Goal: Task Accomplishment & Management: Use online tool/utility

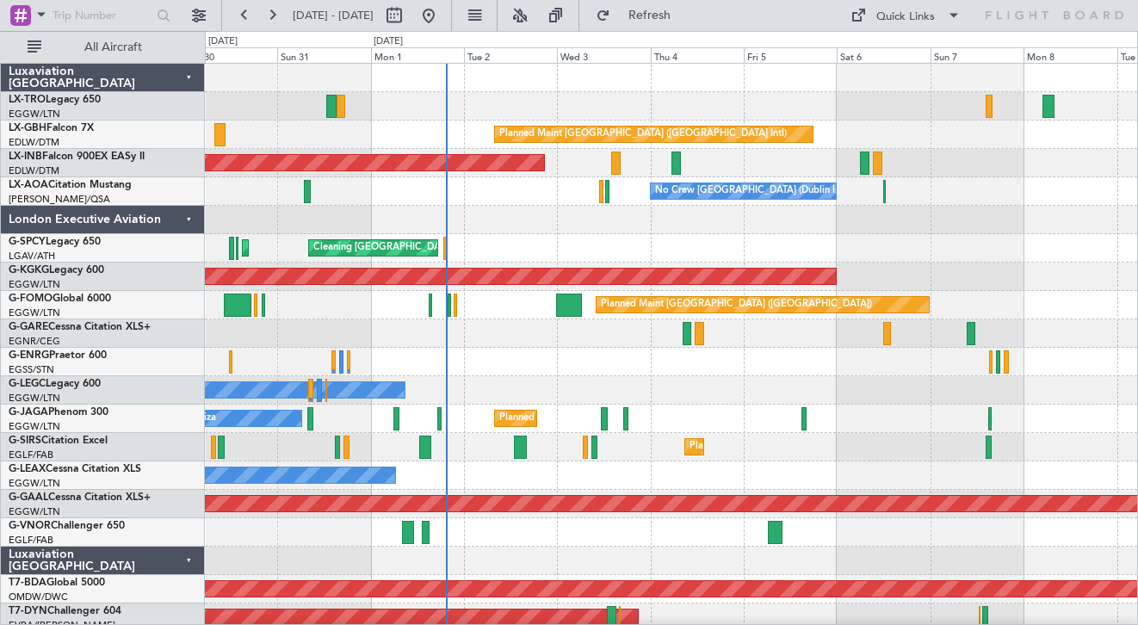
click at [666, 222] on div at bounding box center [671, 220] width 933 height 28
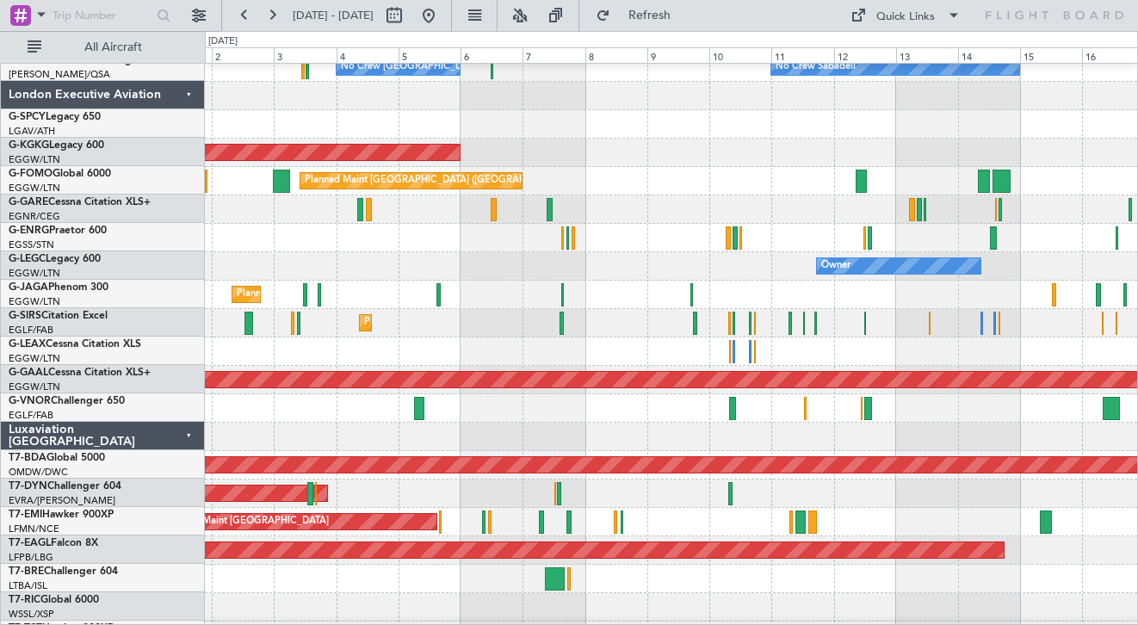
scroll to position [124, 0]
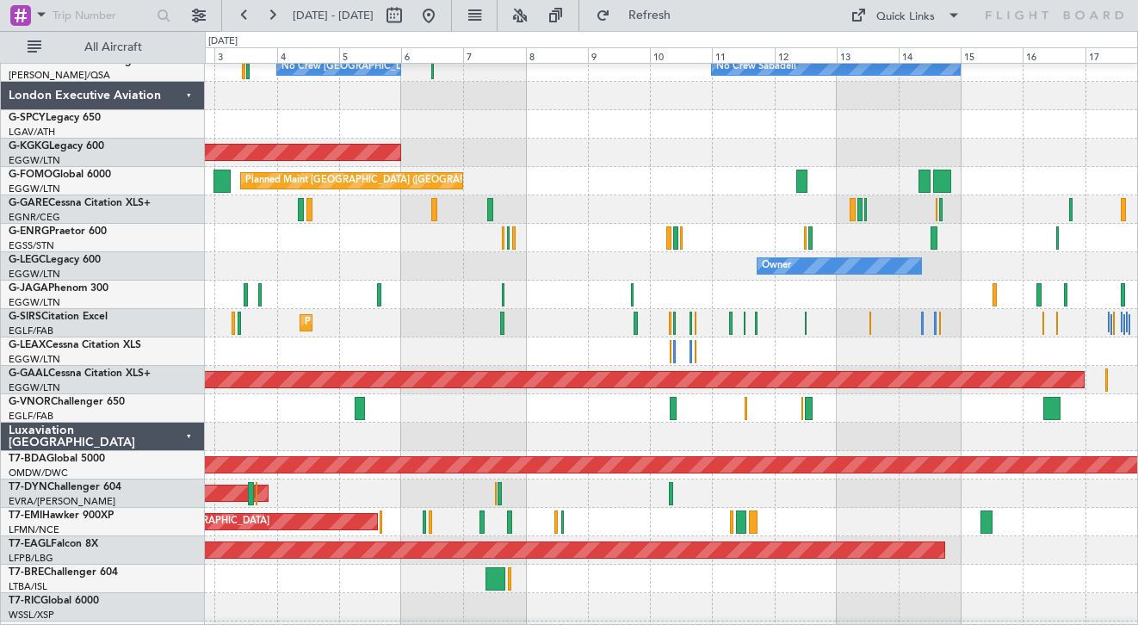
click at [632, 425] on div at bounding box center [671, 437] width 933 height 28
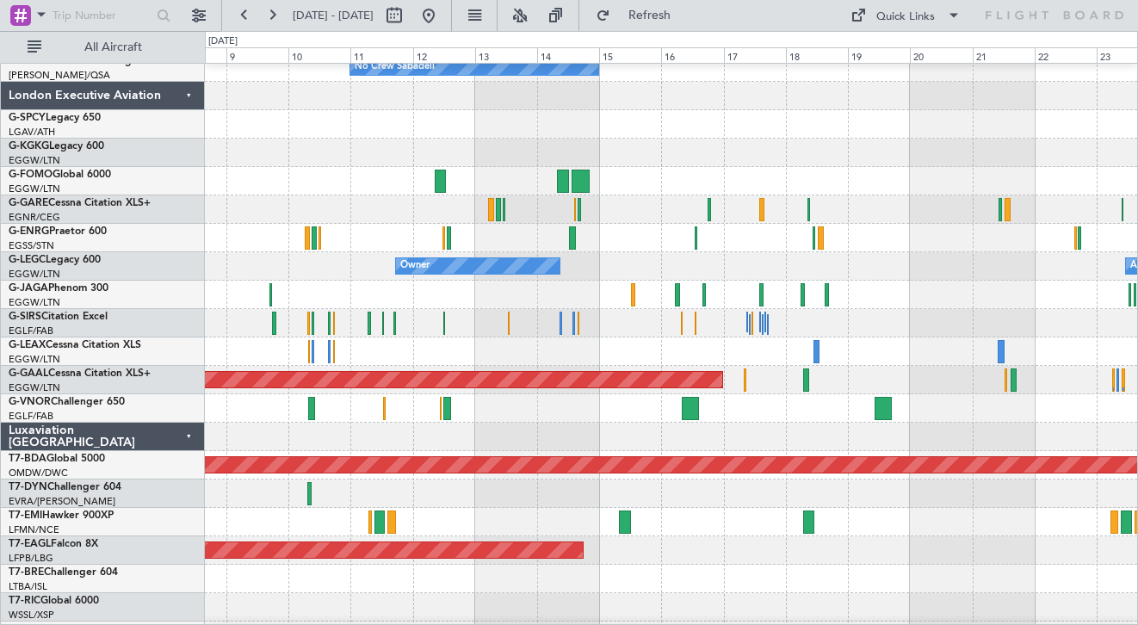
scroll to position [122, 0]
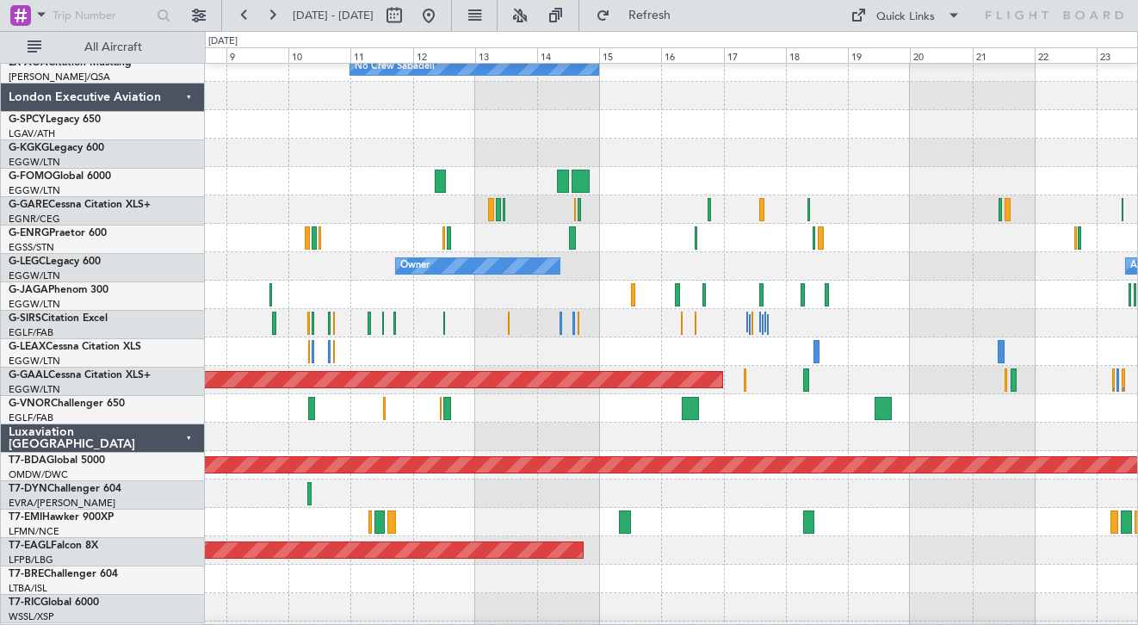
click at [617, 437] on div at bounding box center [671, 437] width 933 height 28
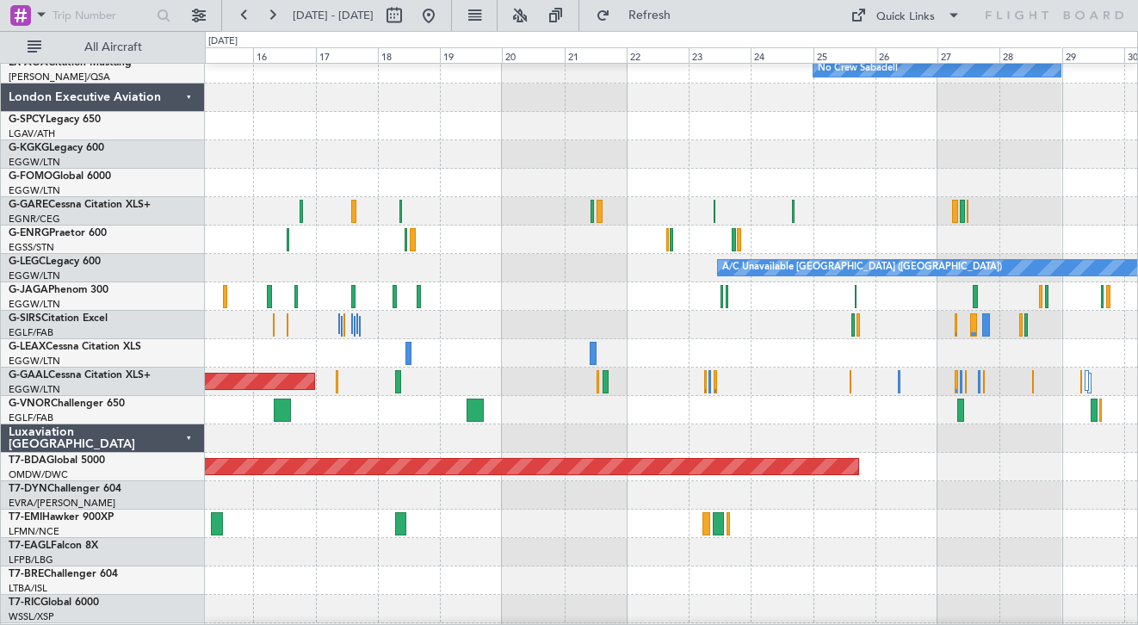
scroll to position [107, 0]
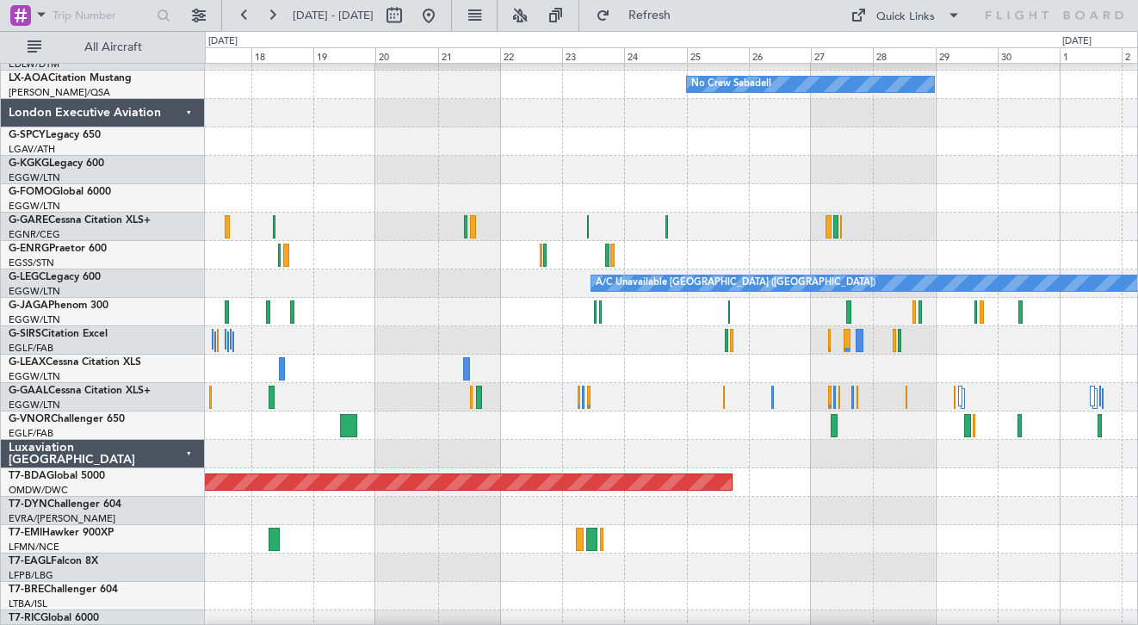
click at [568, 449] on div at bounding box center [671, 454] width 933 height 28
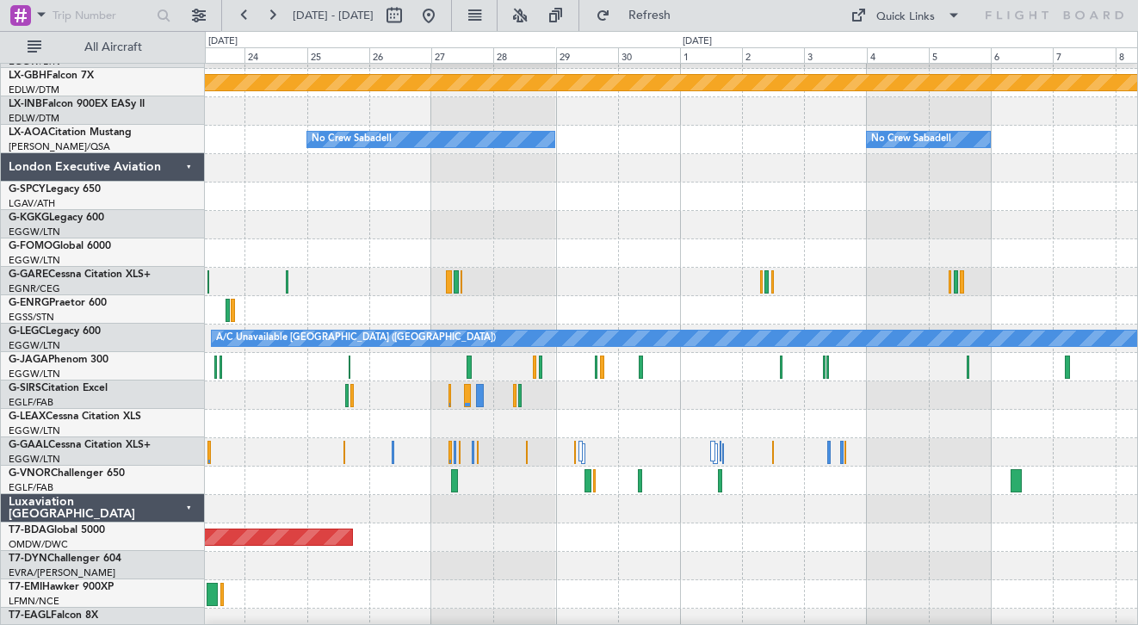
click at [735, 507] on div at bounding box center [671, 509] width 933 height 28
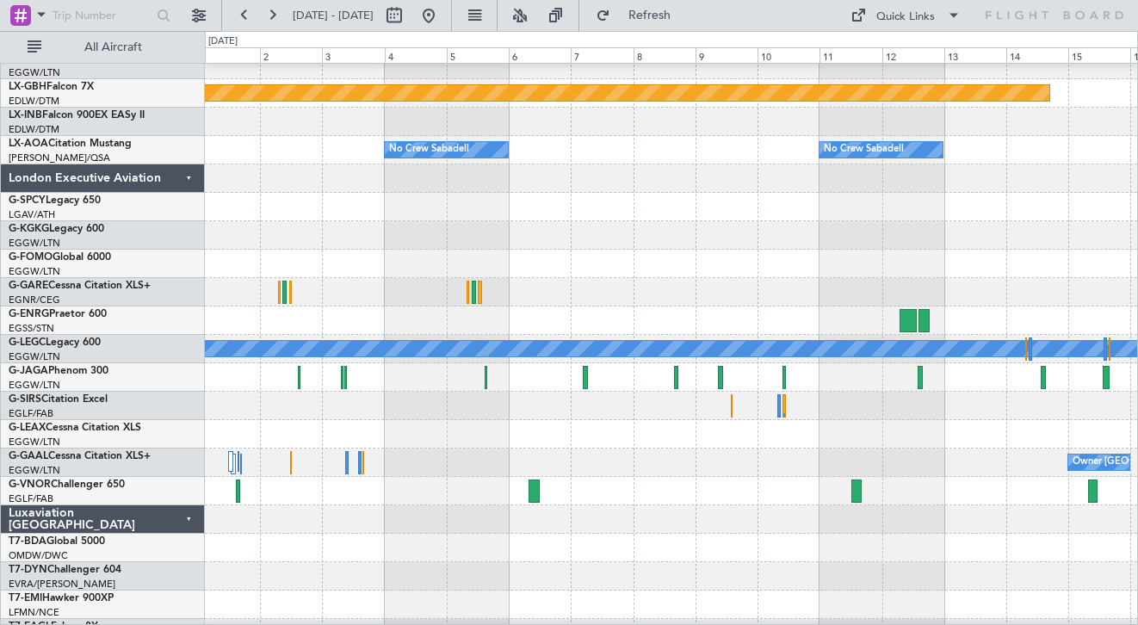
scroll to position [36, 0]
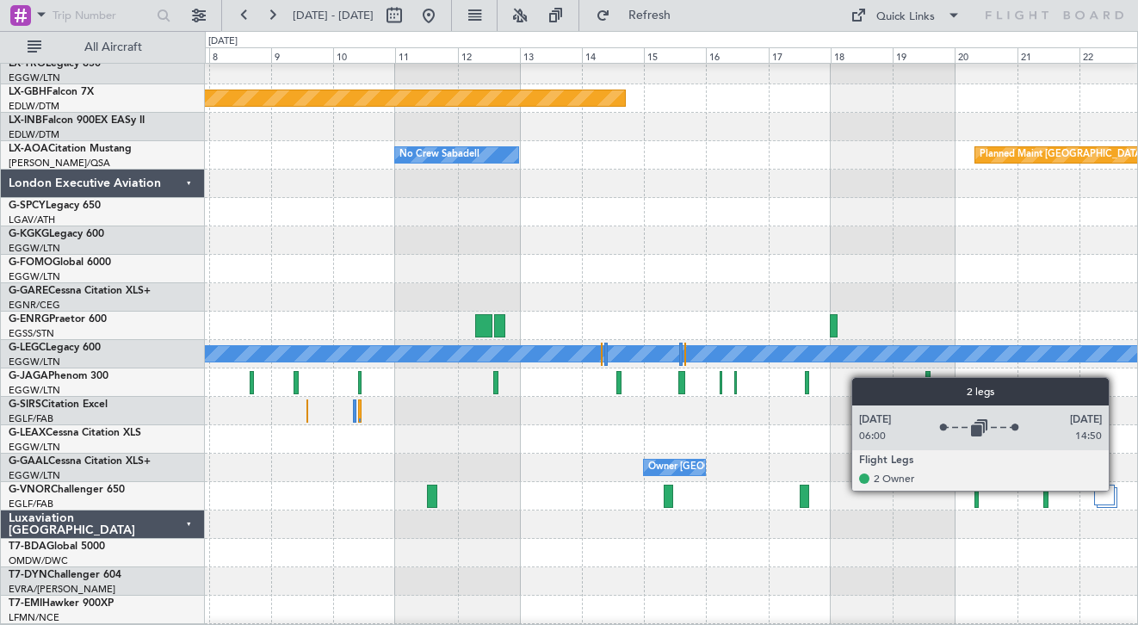
click at [1117, 490] on div at bounding box center [1107, 497] width 21 height 21
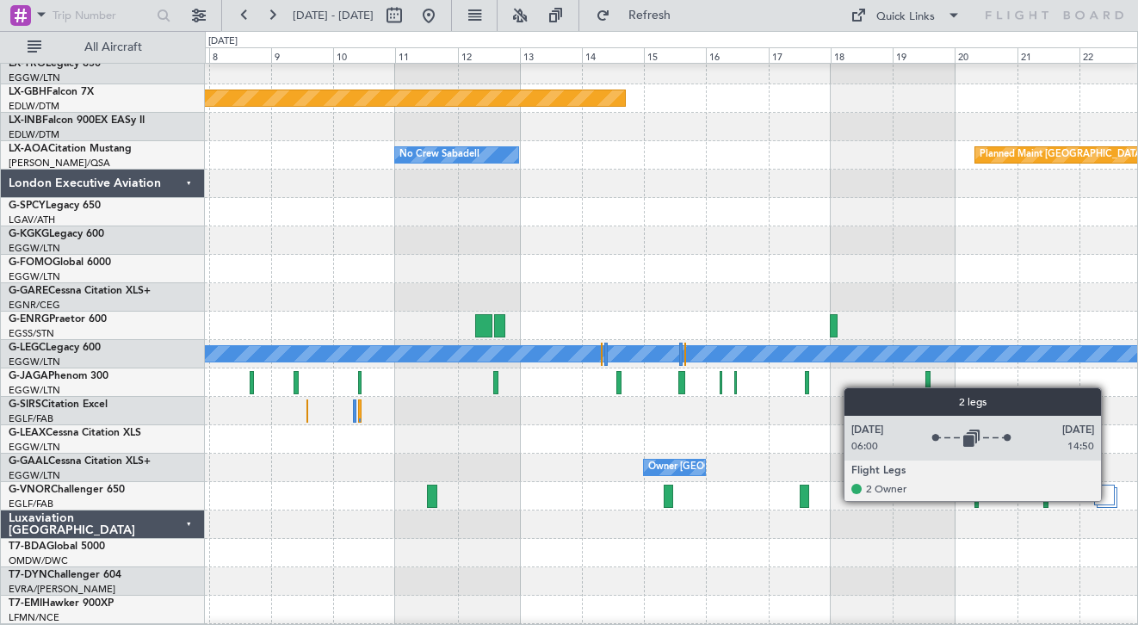
click at [1109, 500] on div at bounding box center [1104, 495] width 21 height 21
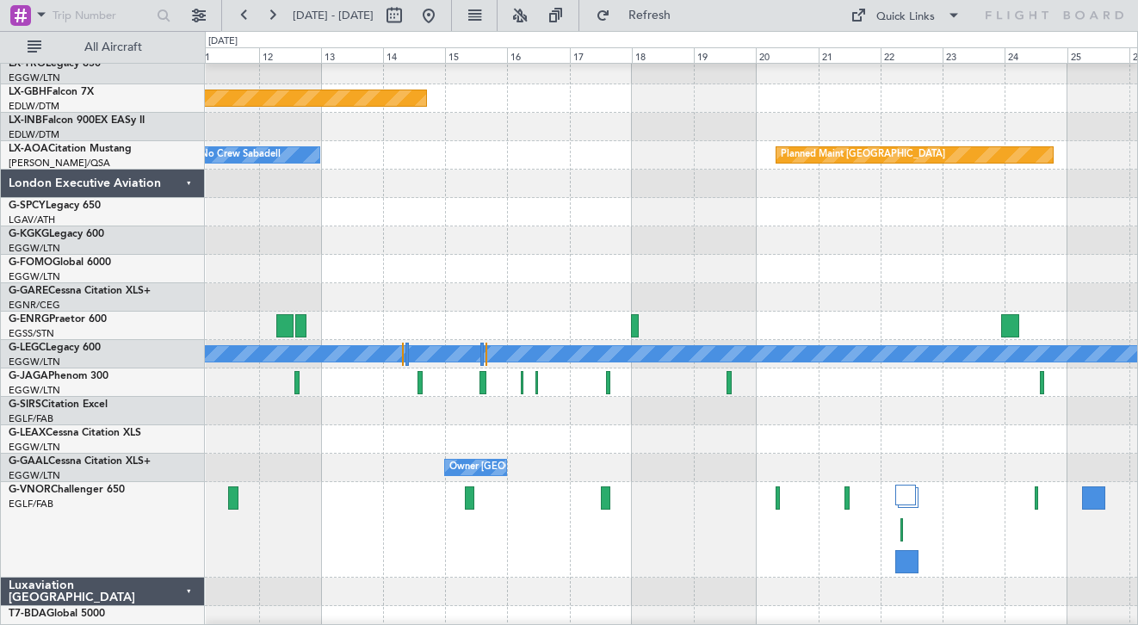
scroll to position [17, 0]
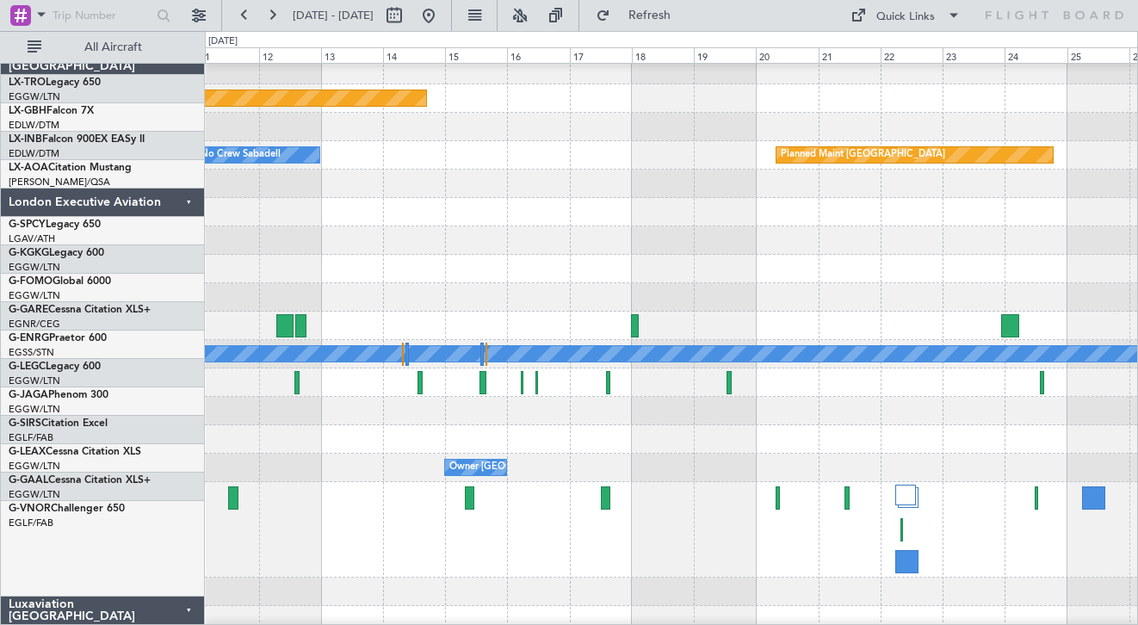
click at [570, 474] on div "Owner [GEOGRAPHIC_DATA] ([GEOGRAPHIC_DATA])" at bounding box center [671, 468] width 933 height 28
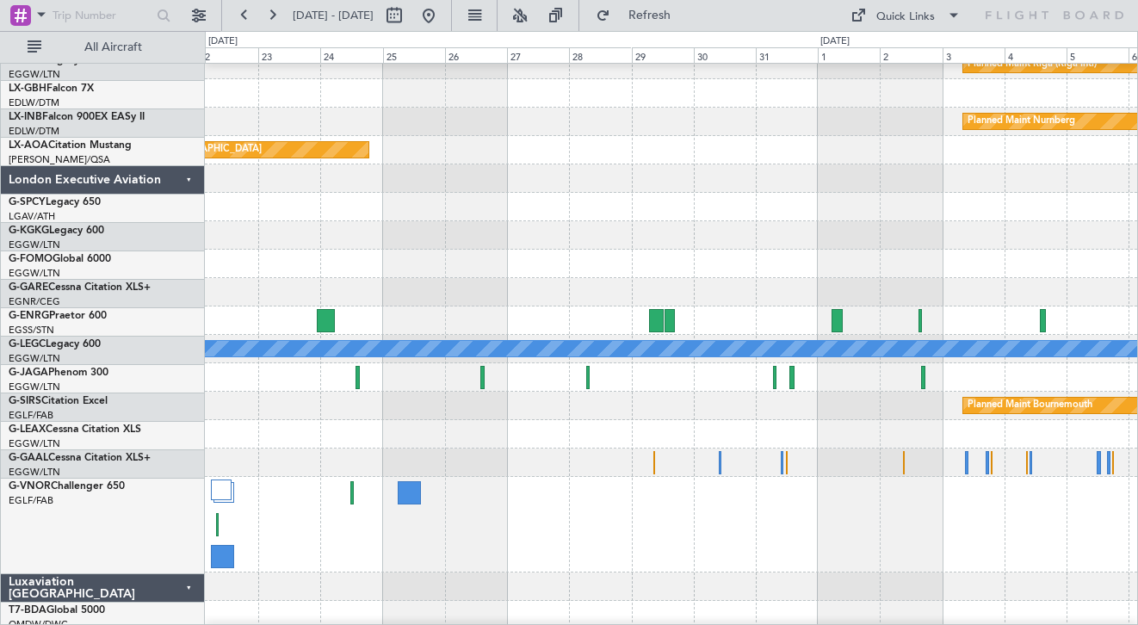
click at [470, 508] on div at bounding box center [671, 525] width 933 height 96
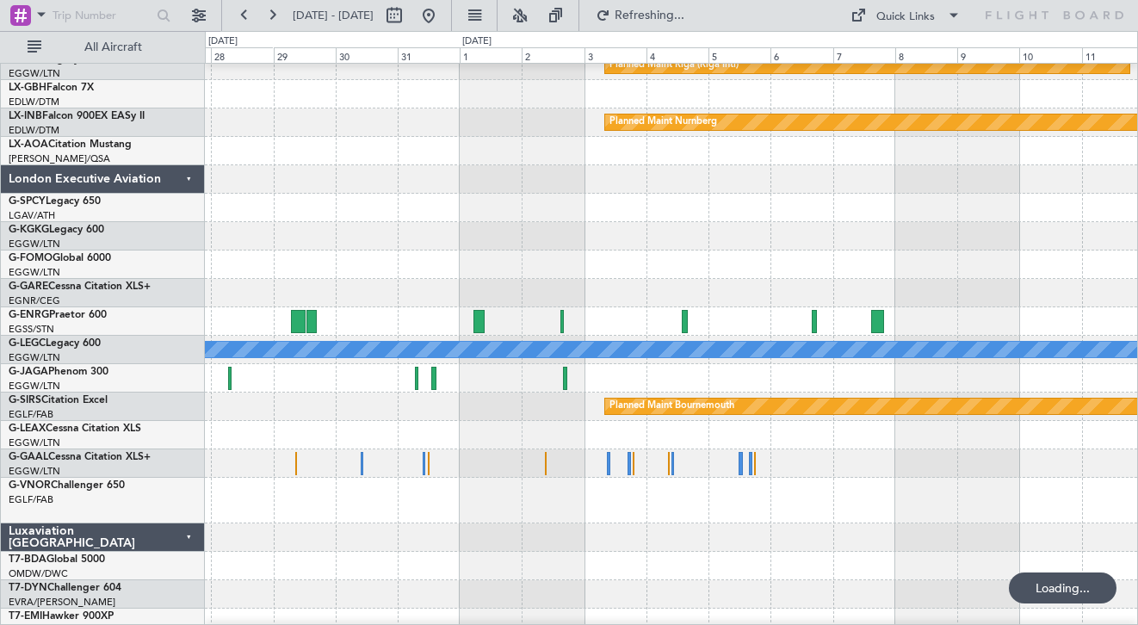
scroll to position [40, 0]
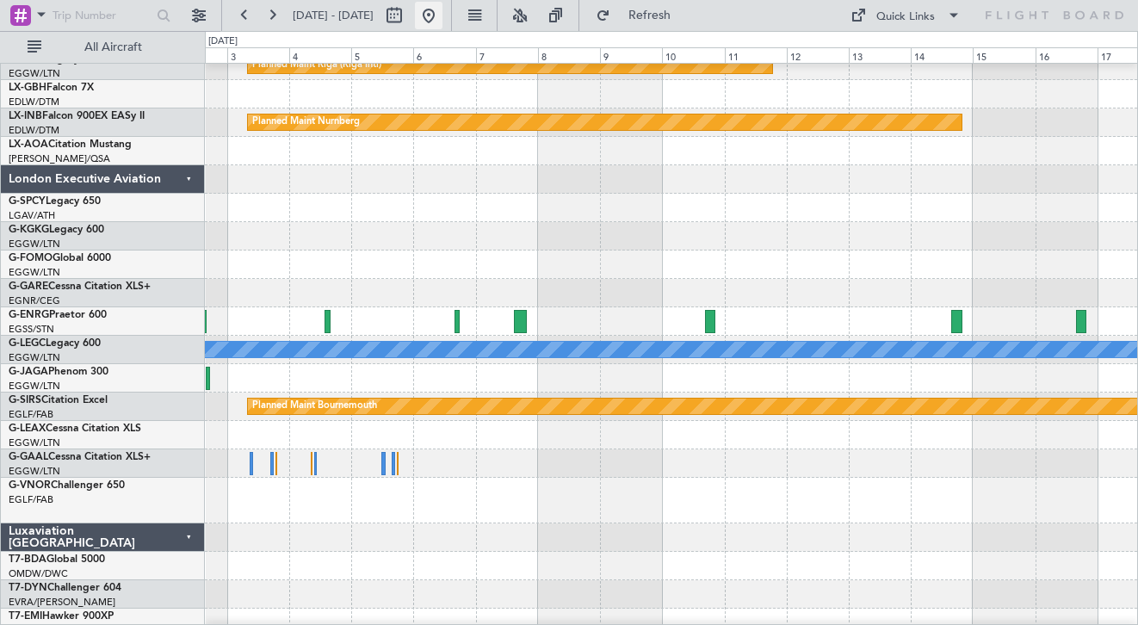
click at [443, 20] on button at bounding box center [429, 16] width 28 height 28
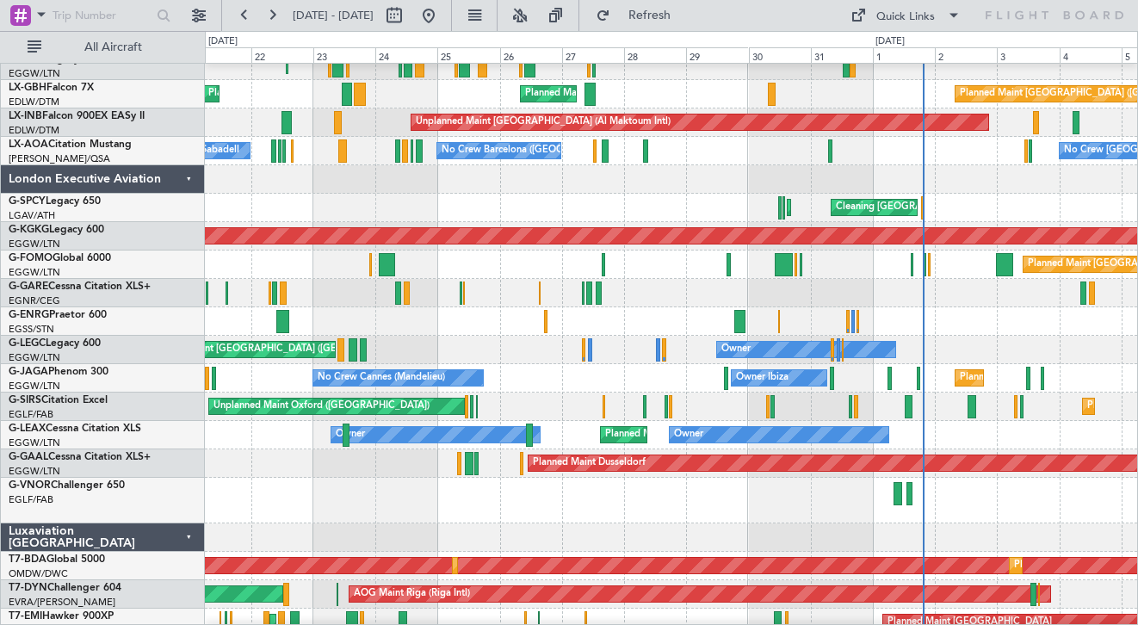
click at [645, 363] on div "Owner Planned Maint [GEOGRAPHIC_DATA] ([GEOGRAPHIC_DATA])" at bounding box center [671, 350] width 933 height 28
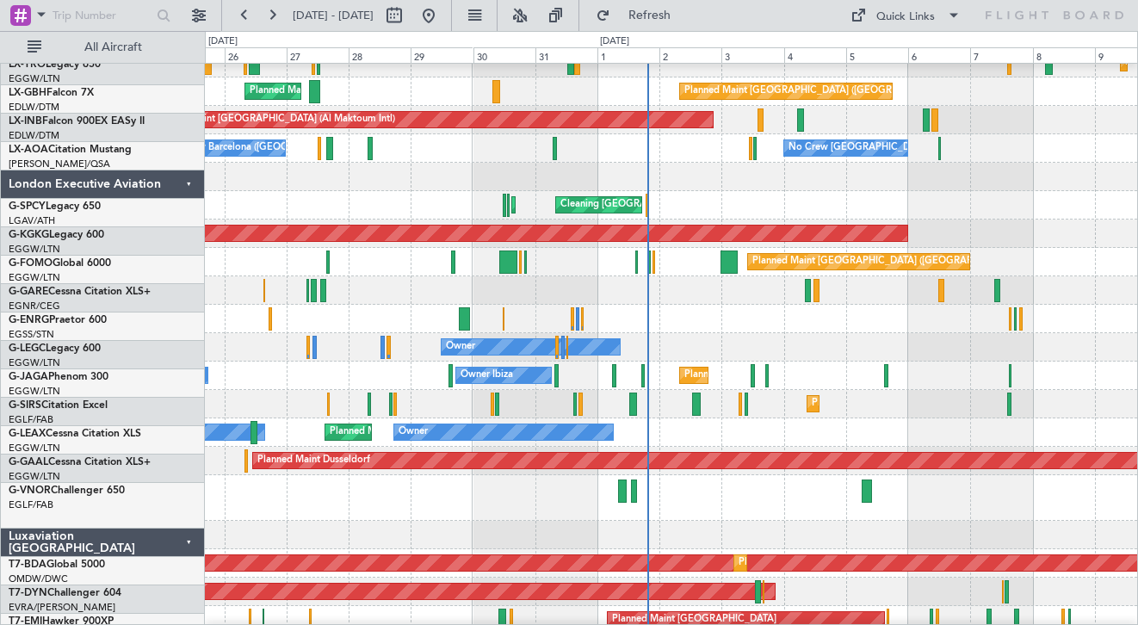
click at [590, 353] on div "Owner Owner Planned Maint [GEOGRAPHIC_DATA] ([GEOGRAPHIC_DATA])" at bounding box center [671, 347] width 933 height 28
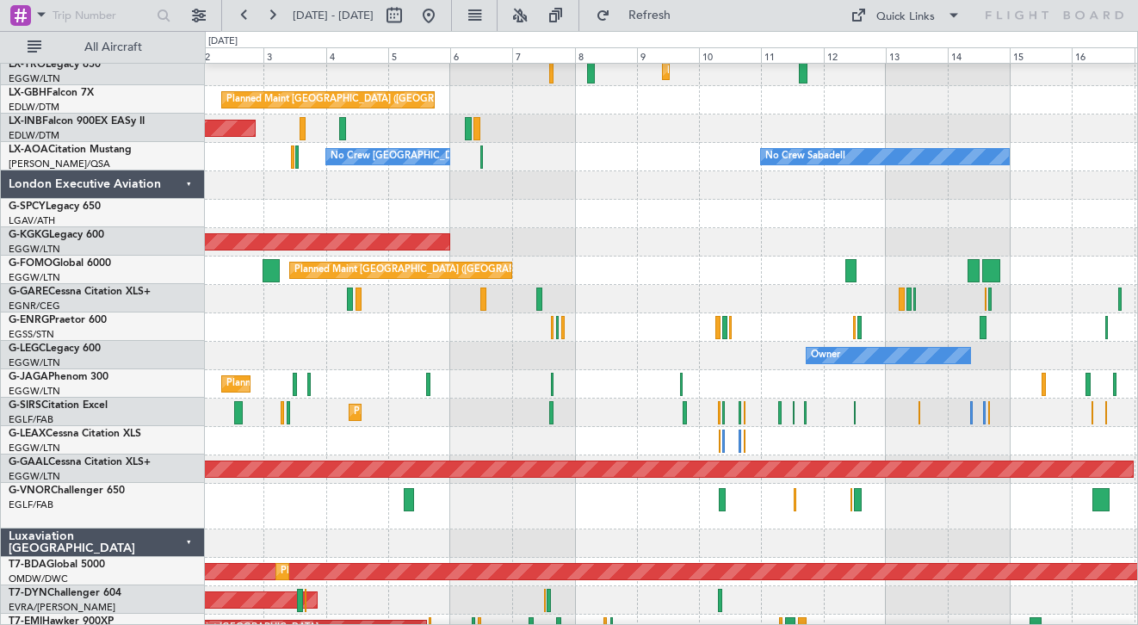
scroll to position [34, 0]
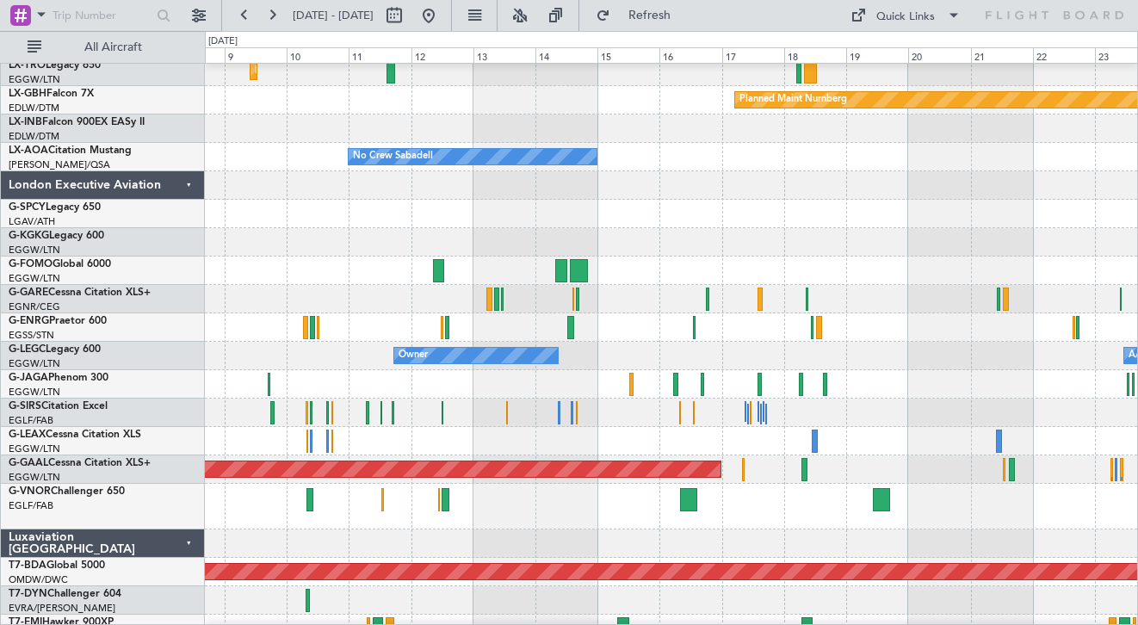
click at [624, 362] on div "Owner A/C Unavailable [GEOGRAPHIC_DATA] ([GEOGRAPHIC_DATA])" at bounding box center [671, 356] width 933 height 28
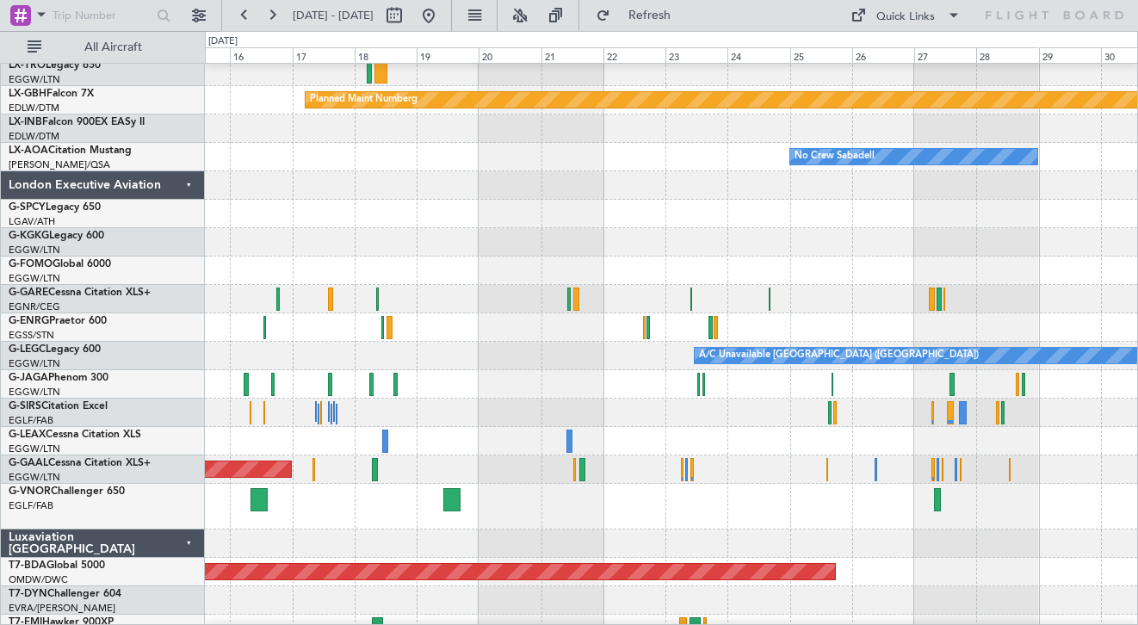
click at [532, 371] on div at bounding box center [671, 384] width 933 height 28
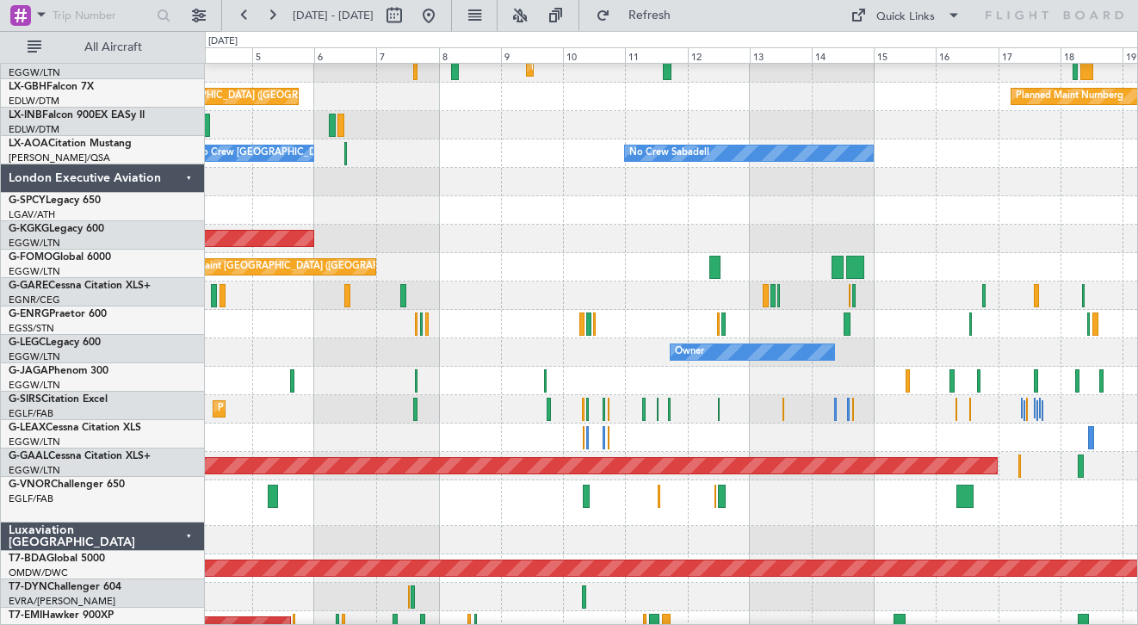
scroll to position [36, 0]
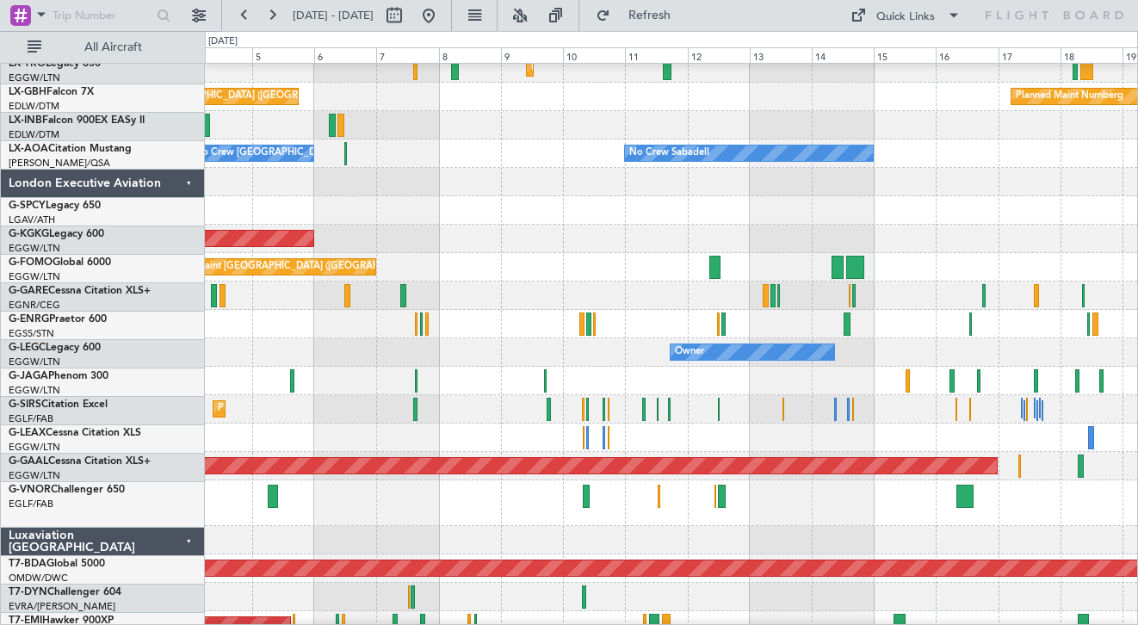
click at [1108, 363] on div "Owner Owner" at bounding box center [671, 352] width 933 height 28
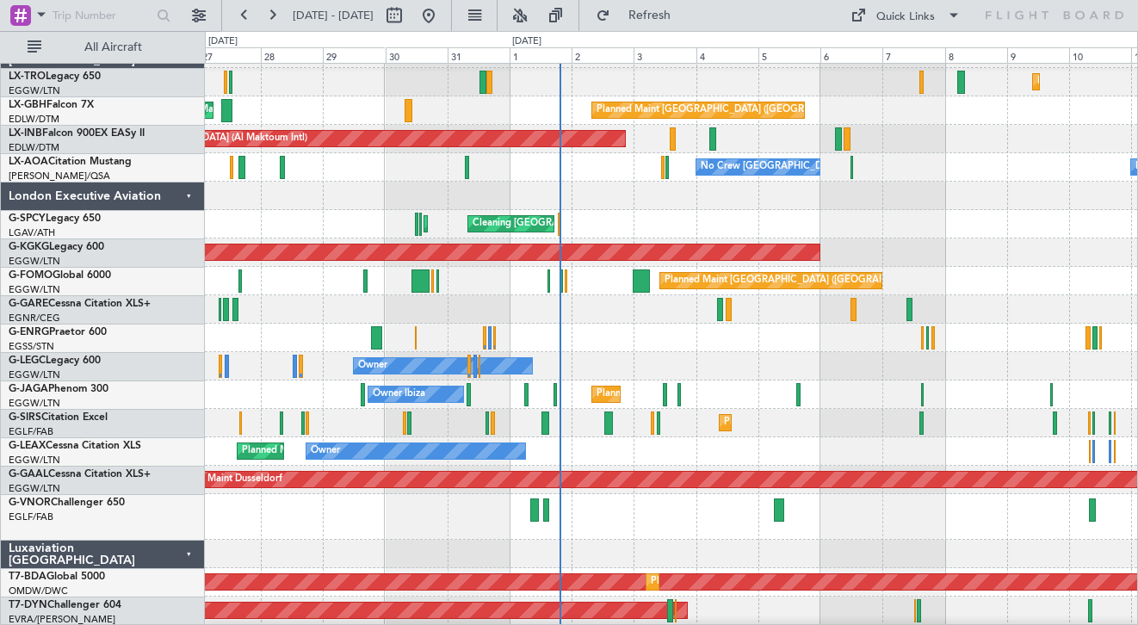
click at [856, 381] on div "Planned Maint [GEOGRAPHIC_DATA] ([GEOGRAPHIC_DATA]) Owner Ibiza No Crew Cannes …" at bounding box center [671, 395] width 933 height 28
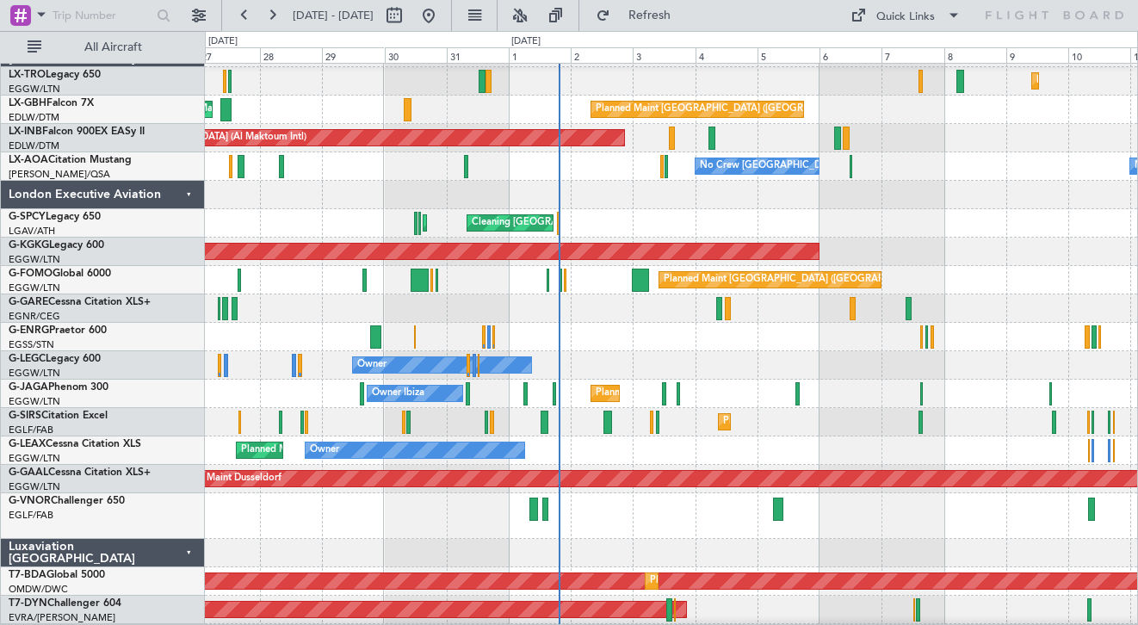
click at [657, 181] on div "No Crew Sabadell No Crew [GEOGRAPHIC_DATA] (Dublin Intl) No Crew Barcelona ([GE…" at bounding box center [671, 166] width 933 height 28
